Goal: Browse casually: Explore the website without a specific task or goal

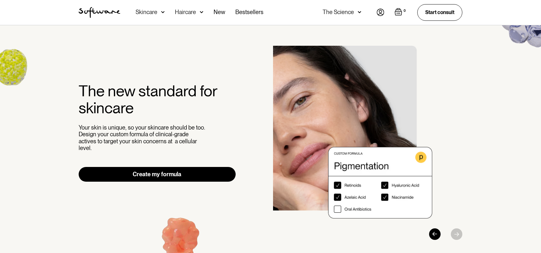
click at [259, 108] on div "The new standard for skincare Your skin is unique, so your skincare should be t…" at bounding box center [270, 143] width 399 height 194
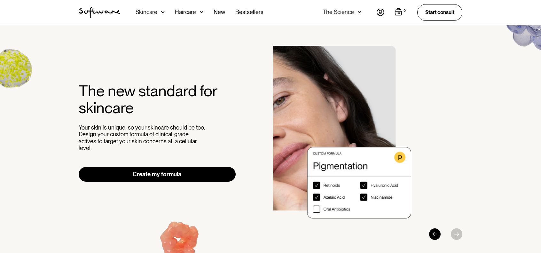
click at [259, 101] on div "The new standard for skincare Your skin is unique, so your skincare should be t…" at bounding box center [270, 143] width 399 height 194
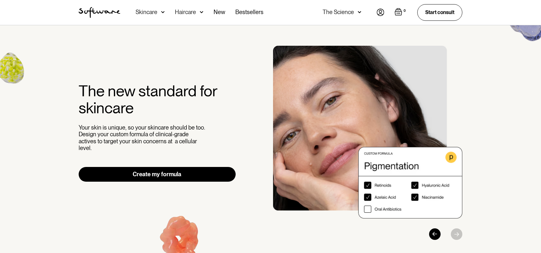
click at [439, 111] on img "3 / 3" at bounding box center [367, 132] width 189 height 173
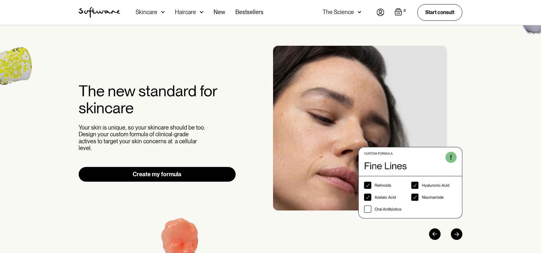
click at [532, 103] on div "The new standard for skincare Your skin is unique, so your skincare should be t…" at bounding box center [270, 142] width 541 height 235
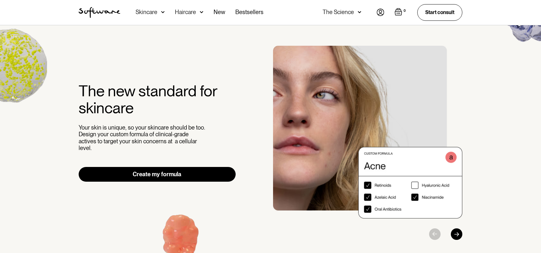
click at [540, 116] on html "Acne Ageing Pigmentation Everyday care Hair Loss Learn Skincare Custom Formulas…" at bounding box center [270, 126] width 541 height 253
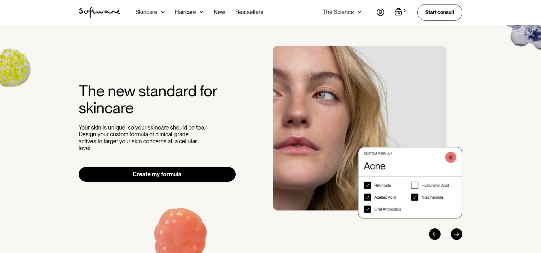
click at [265, 90] on div "The new standard for skincare Your skin is unique, so your skincare should be t…" at bounding box center [270, 143] width 399 height 194
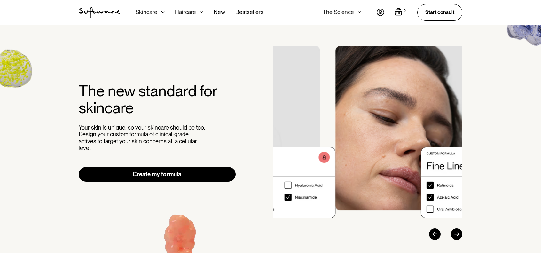
click at [421, 94] on img "2 / 3" at bounding box center [429, 132] width 189 height 173
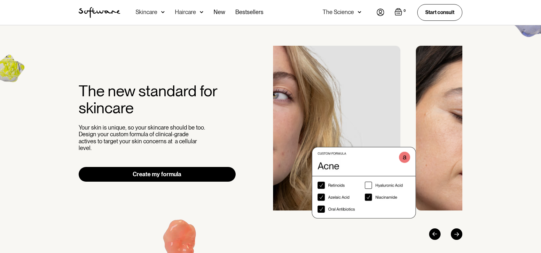
click at [339, 90] on img "1 / 3" at bounding box center [321, 132] width 189 height 173
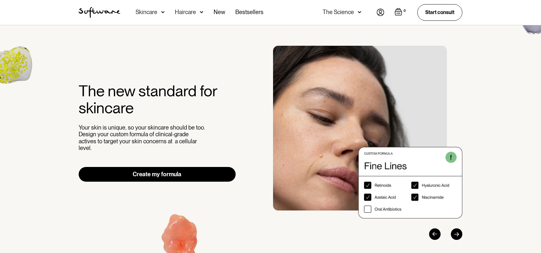
click at [292, 106] on img "2 / 3" at bounding box center [367, 132] width 189 height 173
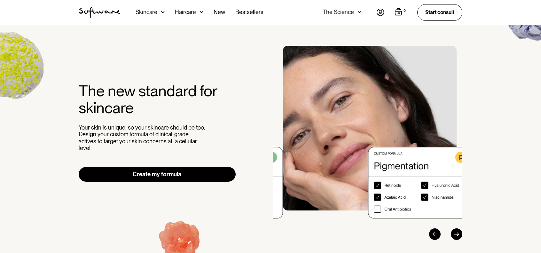
click at [411, 211] on img "3 / 3" at bounding box center [377, 132] width 189 height 173
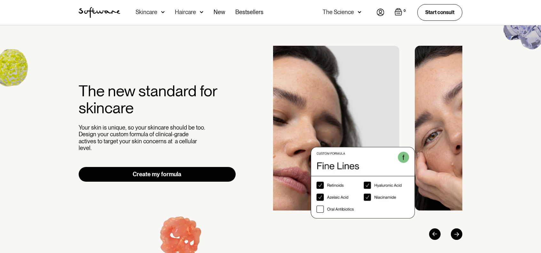
click at [540, 170] on html "Acne Ageing Pigmentation Everyday care Hair Loss Learn Skincare Custom Formulas…" at bounding box center [270, 126] width 541 height 253
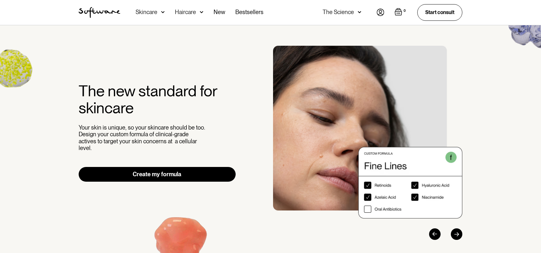
click at [478, 138] on div "The new standard for skincare Your skin is unique, so your skincare should be t…" at bounding box center [270, 142] width 541 height 235
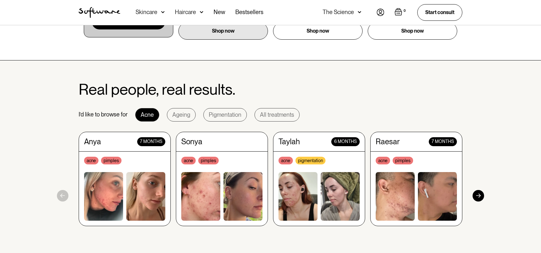
scroll to position [543, 0]
